Goal: Check status: Check status

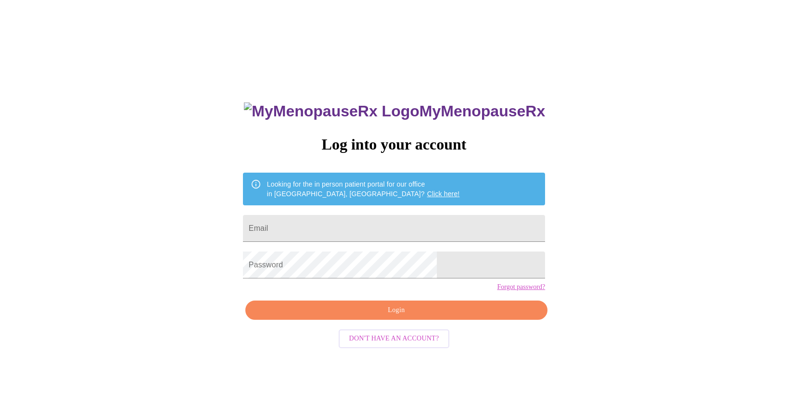
scroll to position [10, 0]
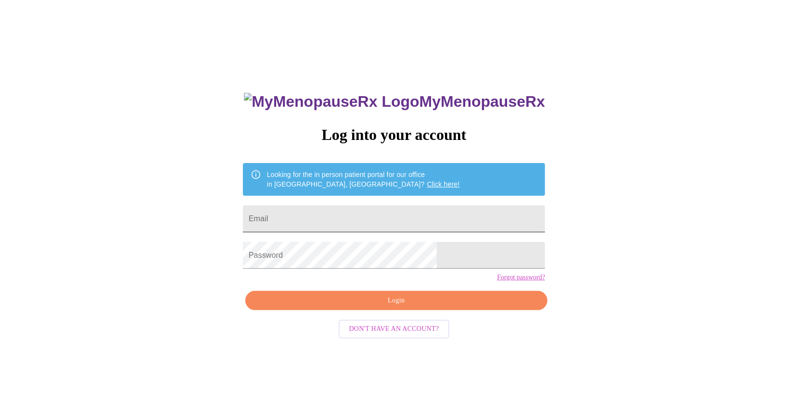
drag, startPoint x: 0, startPoint y: 0, endPoint x: 317, endPoint y: 209, distance: 379.7
click at [317, 209] on input "Email" at bounding box center [394, 218] width 302 height 27
type input "[EMAIL_ADDRESS][DOMAIN_NAME]"
click at [383, 307] on span "Login" at bounding box center [396, 301] width 280 height 12
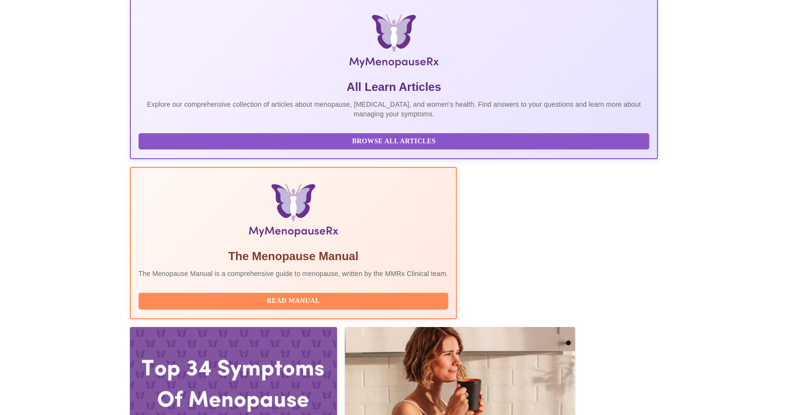
scroll to position [152, 0]
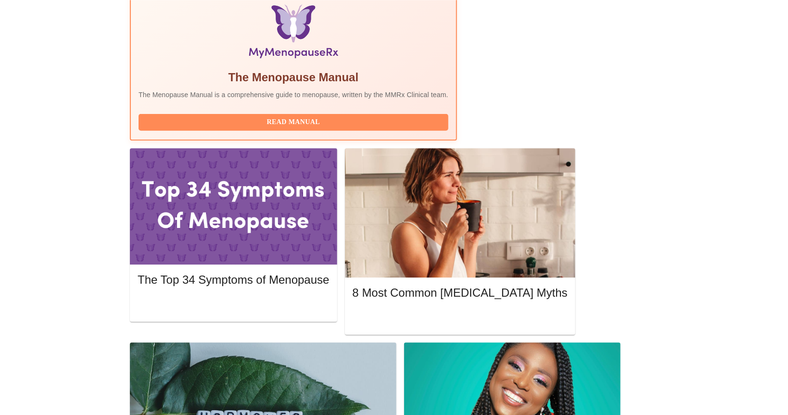
scroll to position [254, 0]
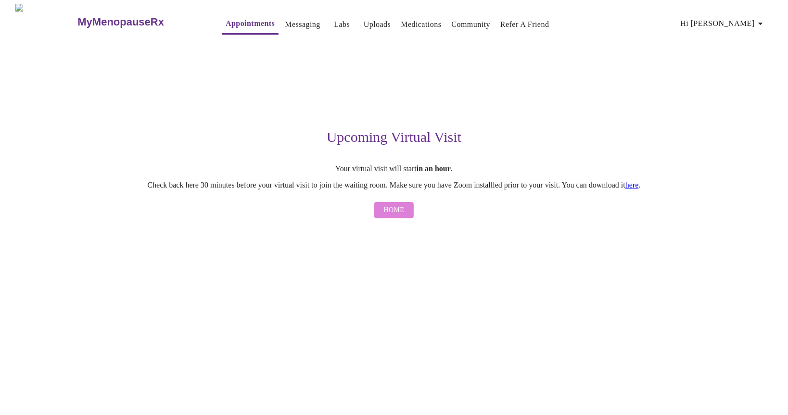
click at [398, 212] on span "Home" at bounding box center [394, 210] width 21 height 12
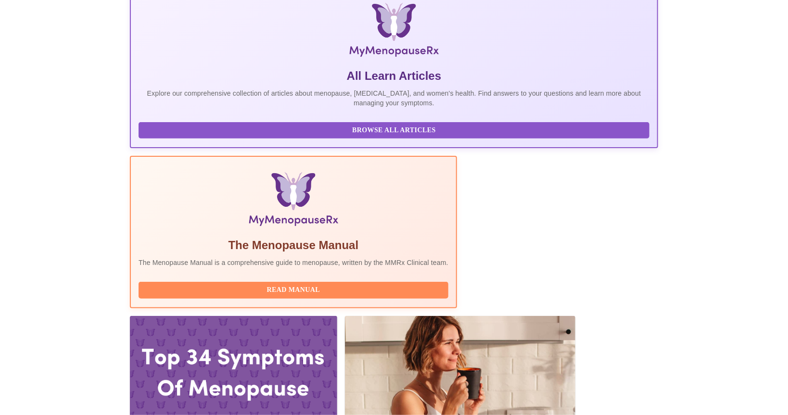
scroll to position [203, 0]
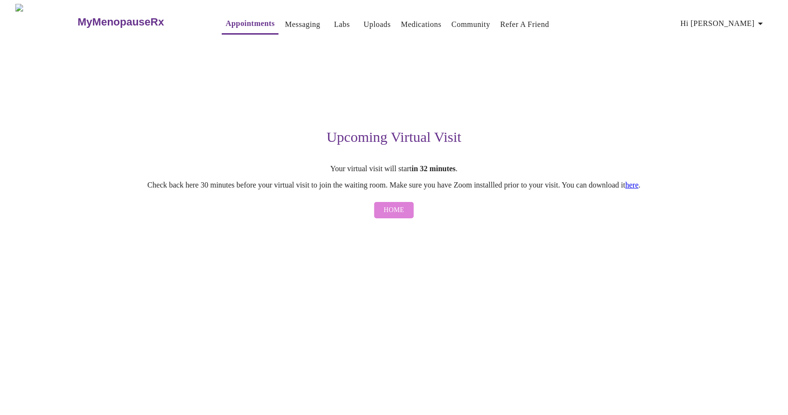
click at [393, 210] on span "Home" at bounding box center [394, 210] width 21 height 12
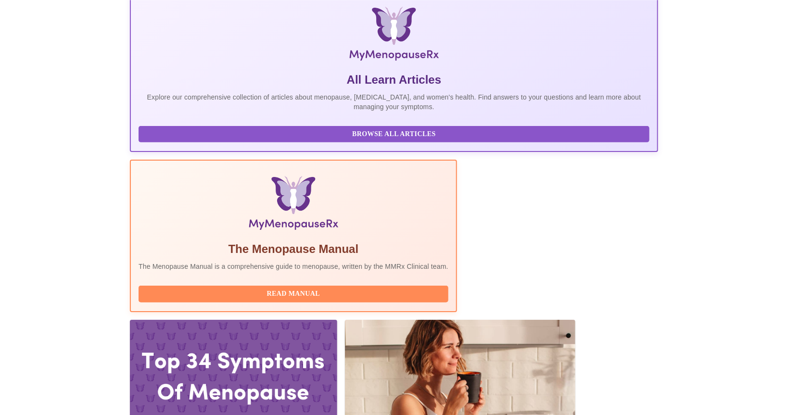
scroll to position [152, 0]
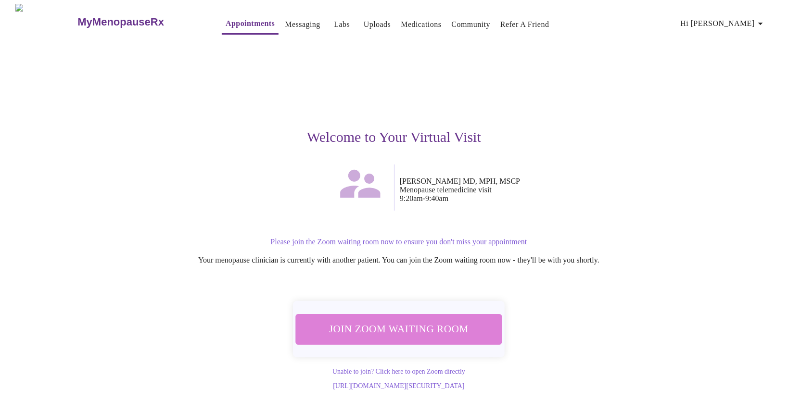
click at [402, 326] on span "Join Zoom Waiting Room" at bounding box center [398, 329] width 181 height 18
